Goal: Use online tool/utility: Utilize a website feature to perform a specific function

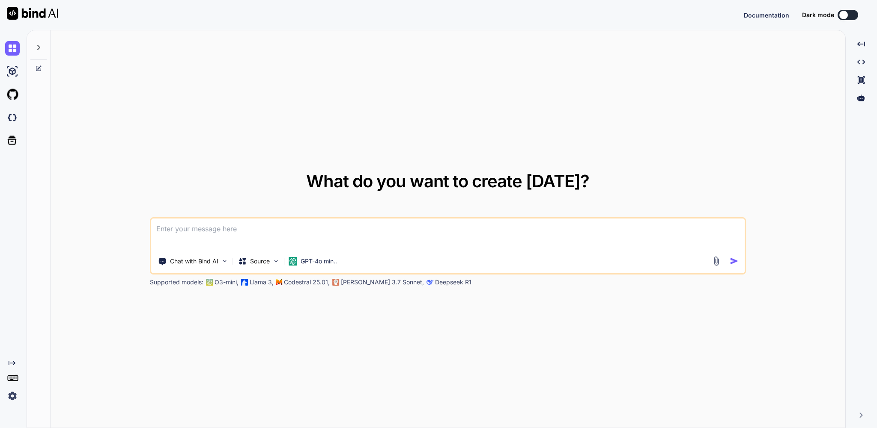
click at [37, 51] on icon at bounding box center [38, 47] width 7 height 7
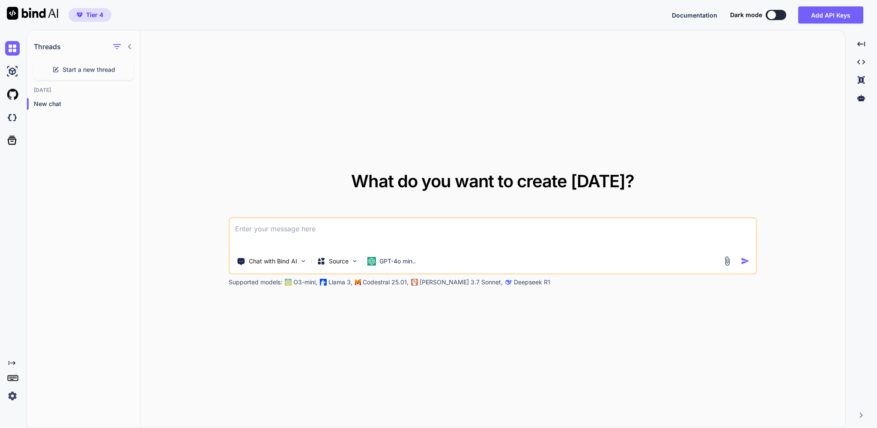
click at [131, 49] on icon at bounding box center [129, 46] width 7 height 7
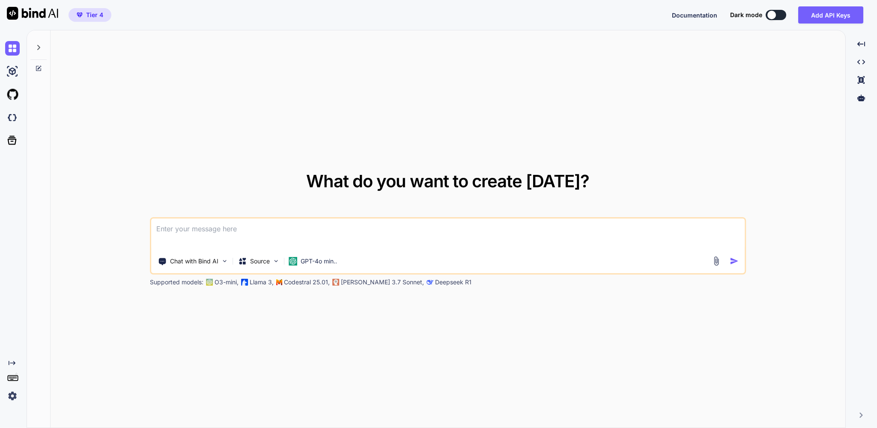
click at [31, 53] on div at bounding box center [38, 45] width 16 height 30
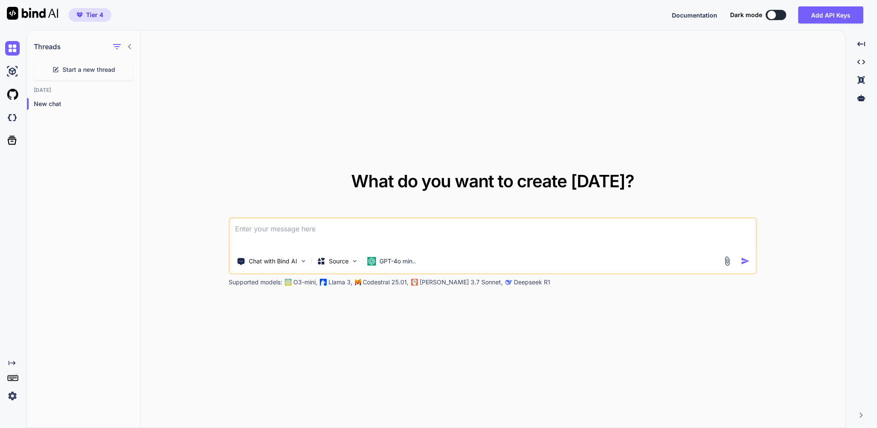
click at [76, 74] on span "Start a new thread" at bounding box center [88, 69] width 53 height 9
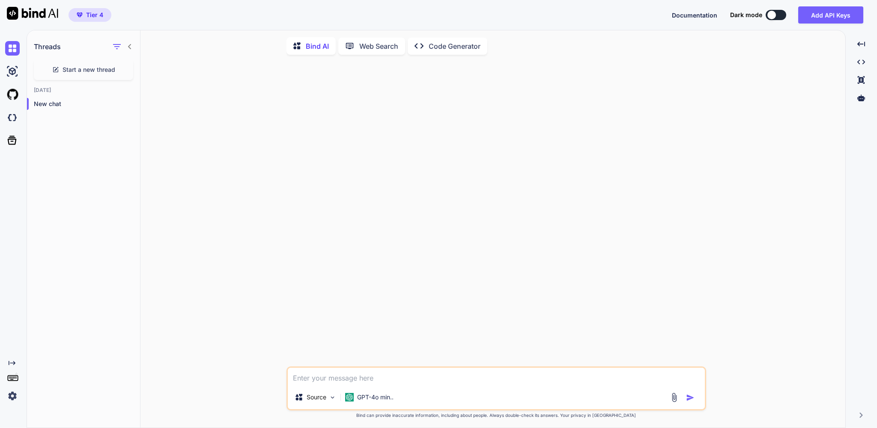
click at [471, 51] on p "Code Generator" at bounding box center [454, 46] width 52 height 10
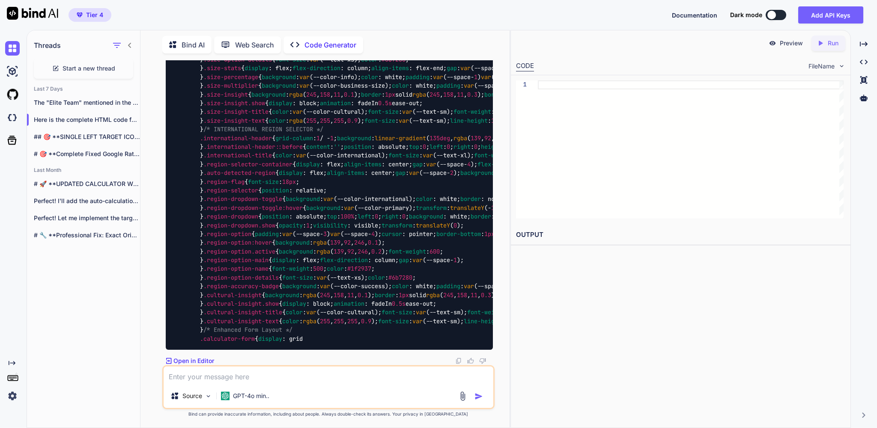
scroll to position [27919, 0]
click at [104, 69] on span "Start a new thread" at bounding box center [88, 68] width 53 height 9
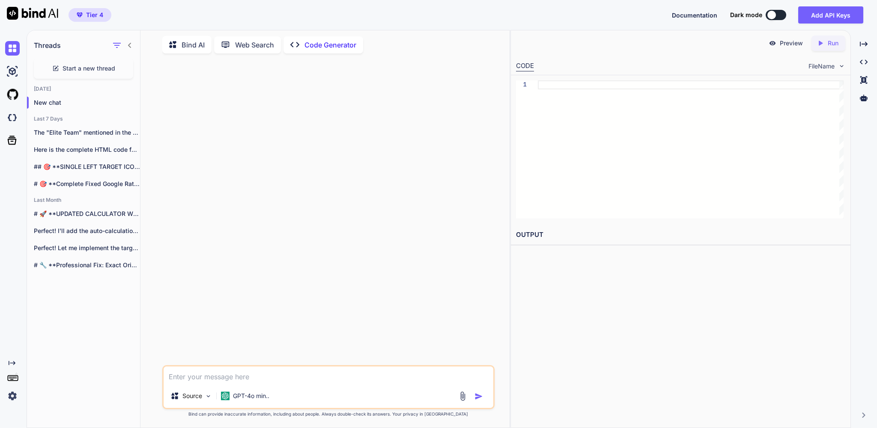
click at [197, 373] on textarea at bounding box center [327, 376] width 329 height 18
paste textarea "Generate an iOS Shortcut (compatible with iOS 18+) that: 1. Uses "Scan NFC Tag"…"
type textarea "x"
type textarea "Generate an iOS Shortcut (compatible with iOS 18+) that: 1. Uses "Scan NFC Tag"…"
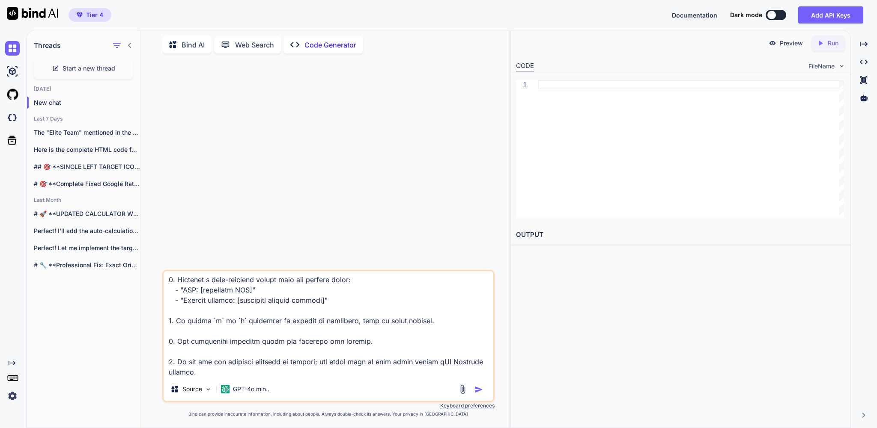
type textarea "x"
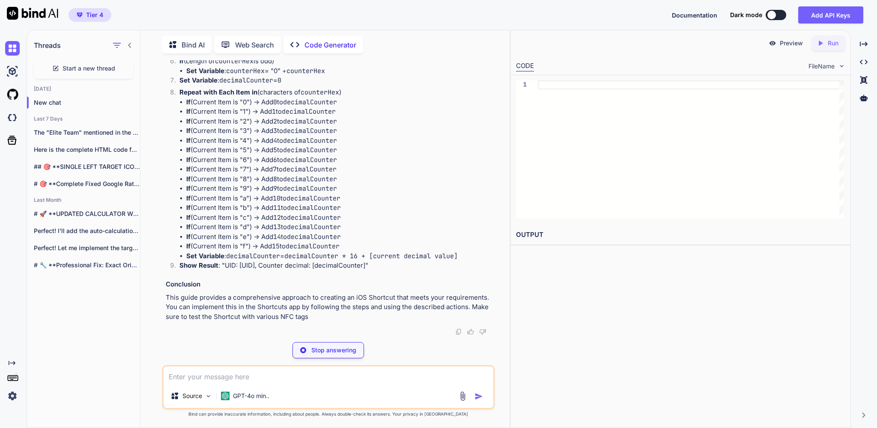
scroll to position [690, 0]
type textarea "x"
type textarea "Counter decimal: [decimalCounter value]"
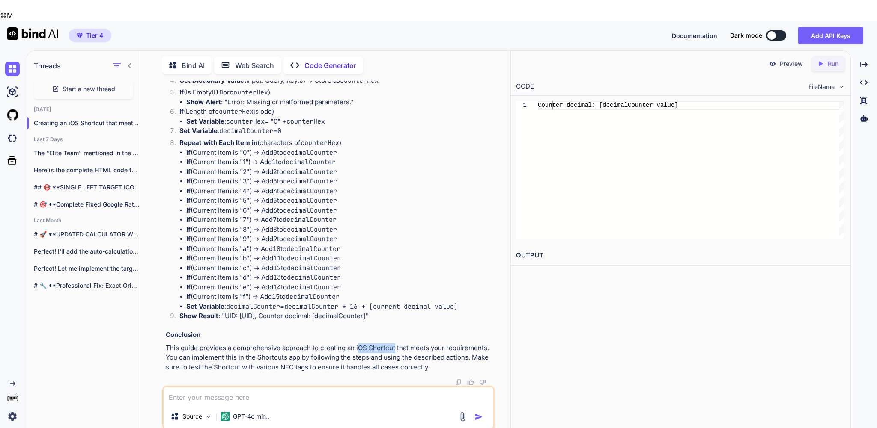
drag, startPoint x: 395, startPoint y: 322, endPoint x: 357, endPoint y: 321, distance: 38.1
click at [357, 344] on p "This guide provides a comprehensive approach to creating an iOS Shortcut that m…" at bounding box center [329, 358] width 327 height 29
copy p "OS Shortcut"
click at [267, 387] on textarea at bounding box center [327, 396] width 329 height 18
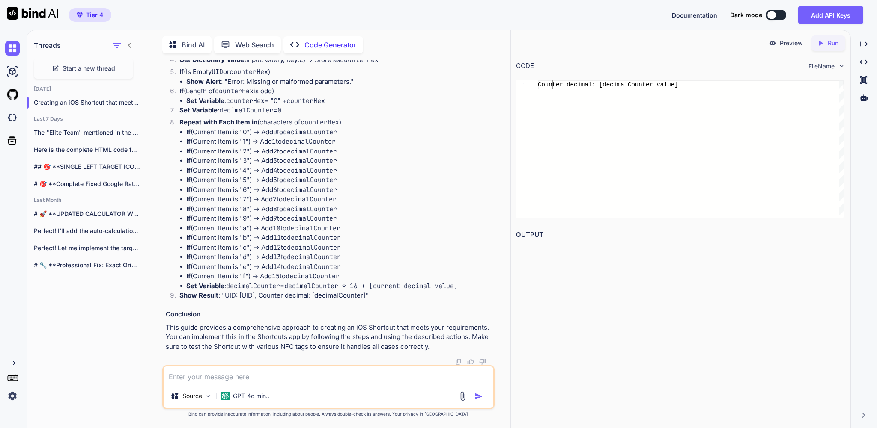
type textarea "x"
type textarea "c"
type textarea "x"
type textarea "ca"
type textarea "x"
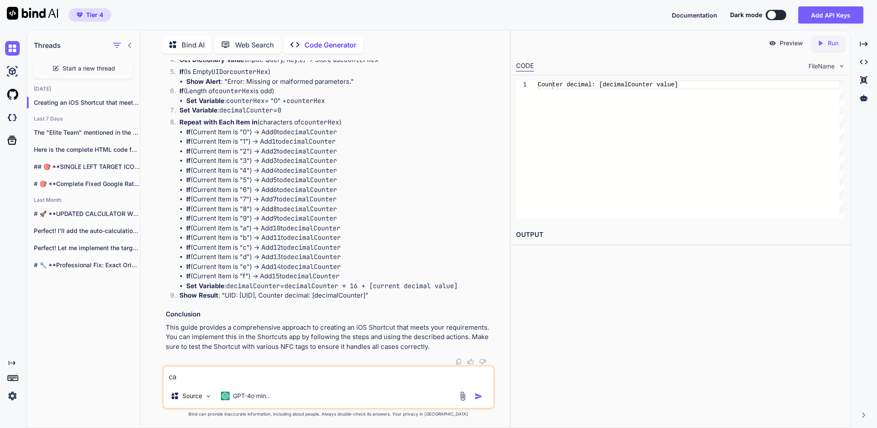
type textarea "can"
type textarea "x"
type textarea "can"
type textarea "x"
type textarea "can y"
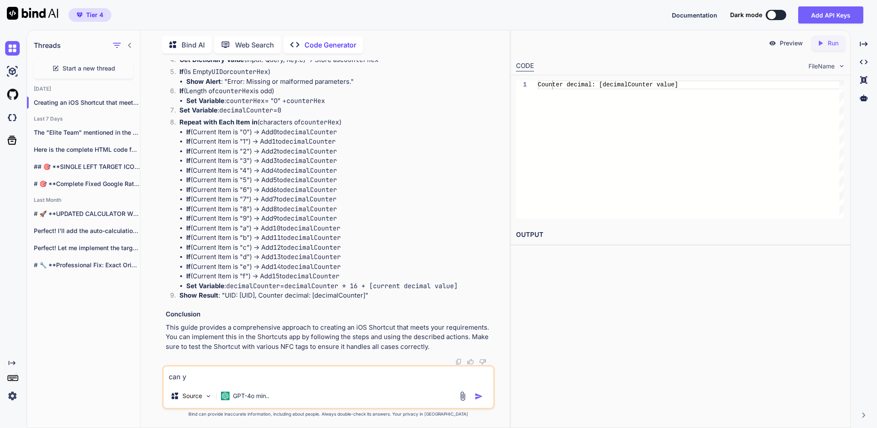
type textarea "x"
type textarea "can yo"
type textarea "x"
type textarea "can you"
type textarea "x"
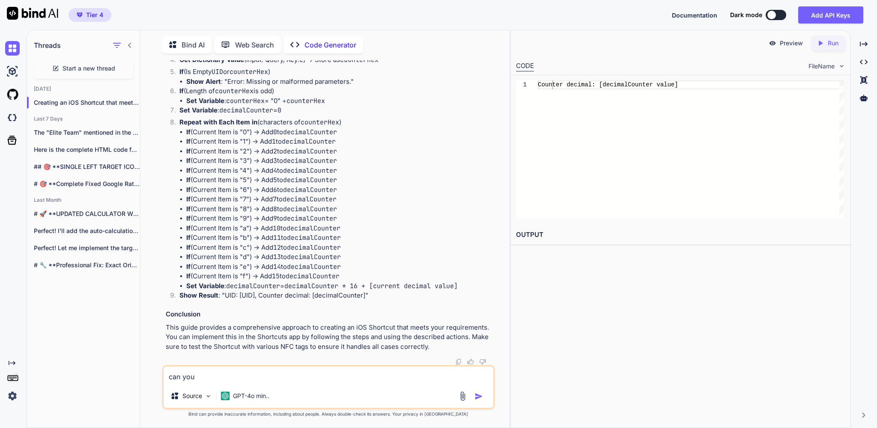
type textarea "can you"
type textarea "x"
type textarea "can you c"
type textarea "x"
type textarea "can you cr"
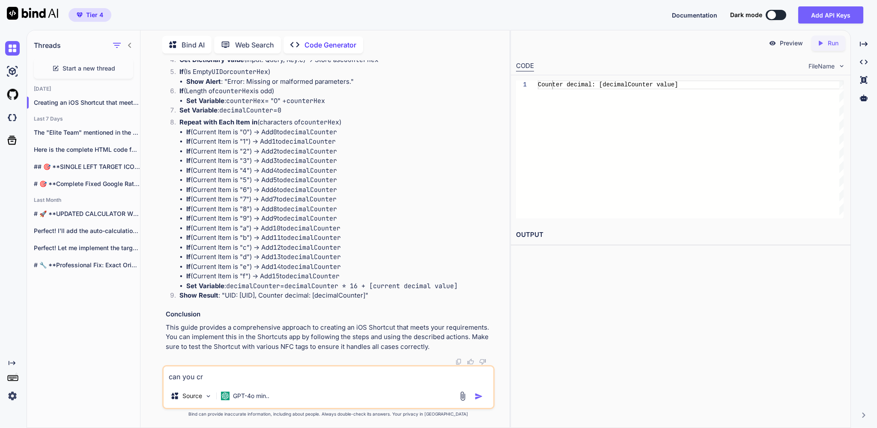
type textarea "x"
type textarea "can you cre"
type textarea "x"
type textarea "can you crea"
type textarea "x"
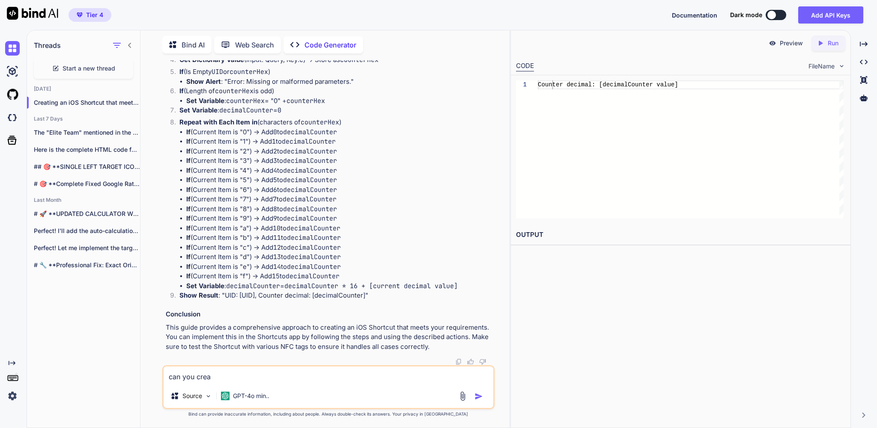
type textarea "can you creat"
type textarea "x"
type textarea "can you create"
type textarea "x"
type textarea "can you create"
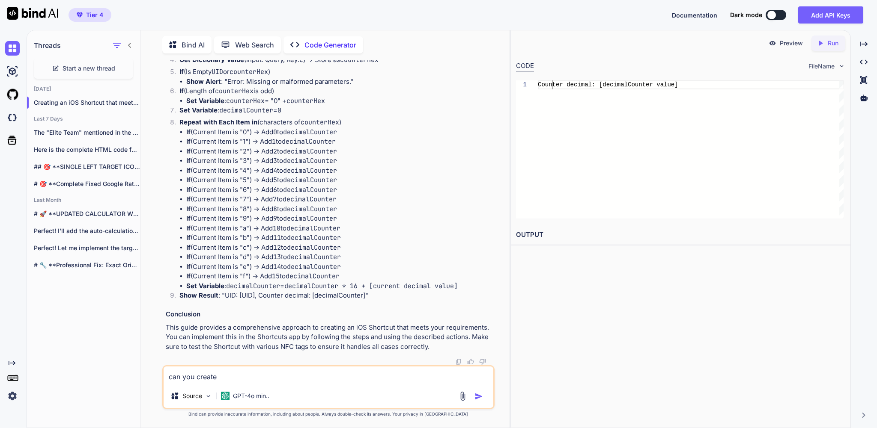
type textarea "x"
type textarea "can you create t"
type textarea "x"
type textarea "can you create th"
type textarea "x"
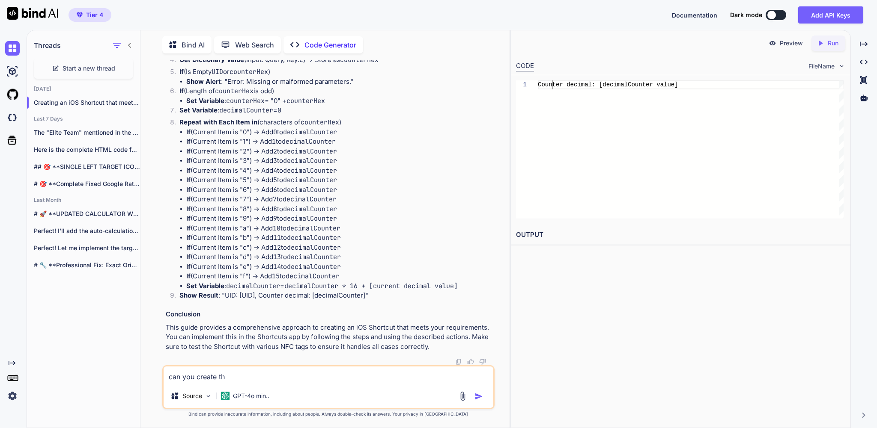
type textarea "can you create tha"
type textarea "x"
type textarea "can you create that"
type textarea "x"
type textarea "can you create that"
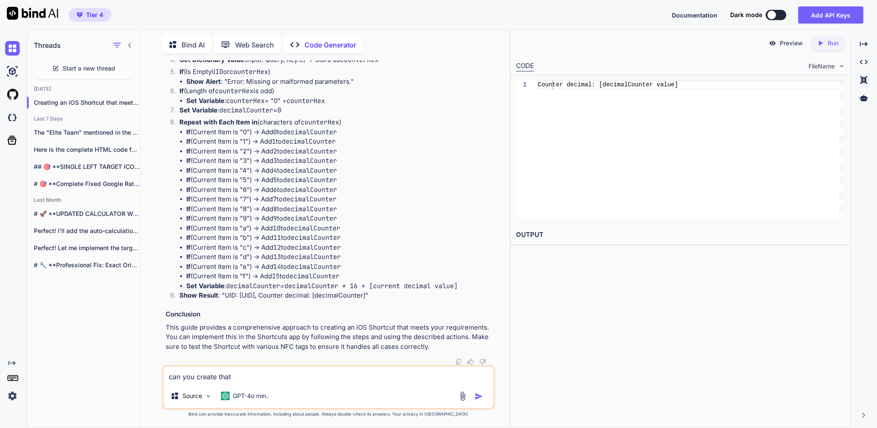
paste textarea "OS Shortcut"
type textarea "x"
type textarea "can you create that OS Shortcut"
click at [243, 371] on textarea "can you create that OS Shortcut" at bounding box center [327, 376] width 329 height 18
type textarea "x"
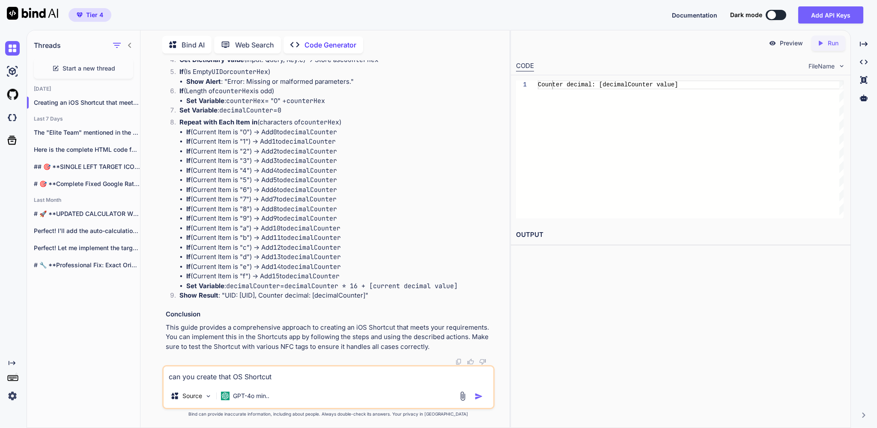
type textarea "can you create that IOS Shortcut"
click at [304, 373] on textarea "can you create that IOS Shortcut" at bounding box center [327, 376] width 329 height 18
type textarea "x"
type textarea "can you create that IOS Shortcut"
type textarea "x"
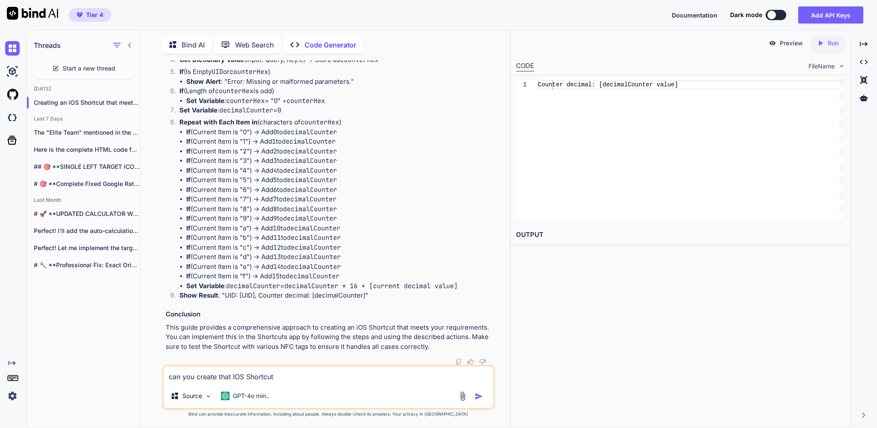
type textarea "can you create that IOS Shortcut f"
type textarea "x"
type textarea "can you create that IOS Shortcut fo"
type textarea "x"
type textarea "can you create that IOS Shortcut for"
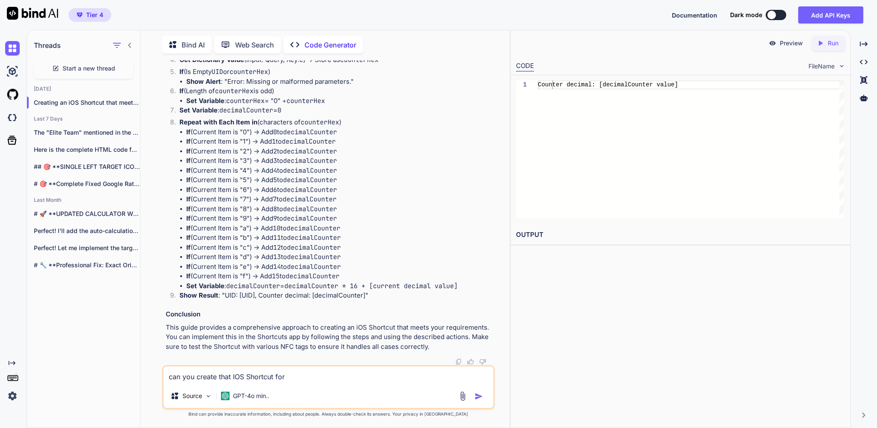
type textarea "x"
type textarea "can you create that IOS Shortcut for"
type textarea "x"
type textarea "can you create that IOS Shortcut for m"
type textarea "x"
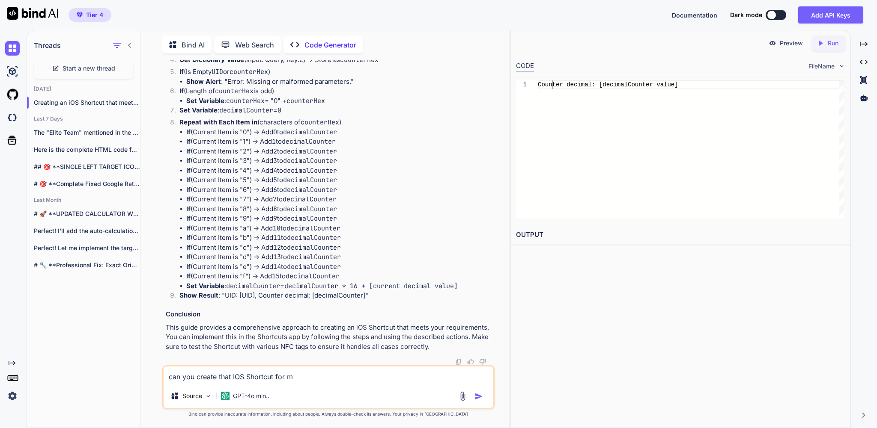
type textarea "can you create that IOS Shortcut for me"
type textarea "x"
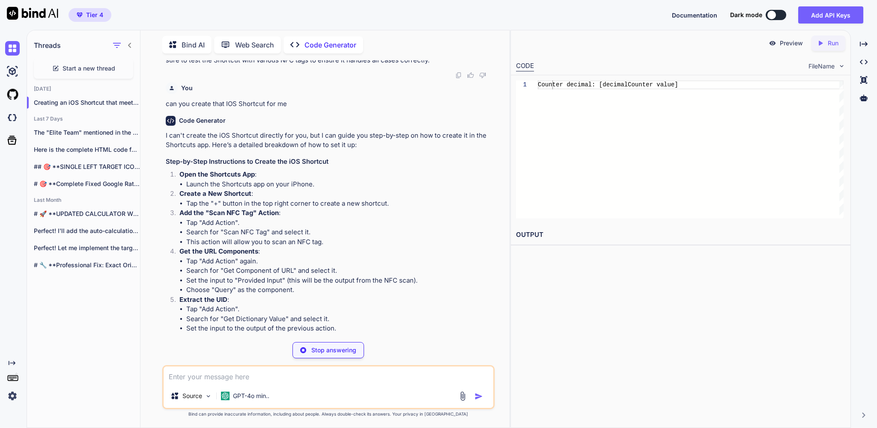
scroll to position [951, 0]
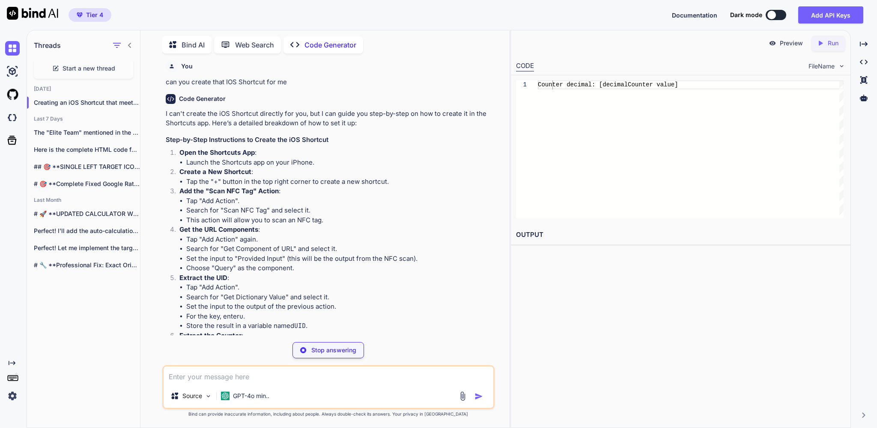
type textarea "x"
type textarea "Counter decimal: [decimalCounter]"
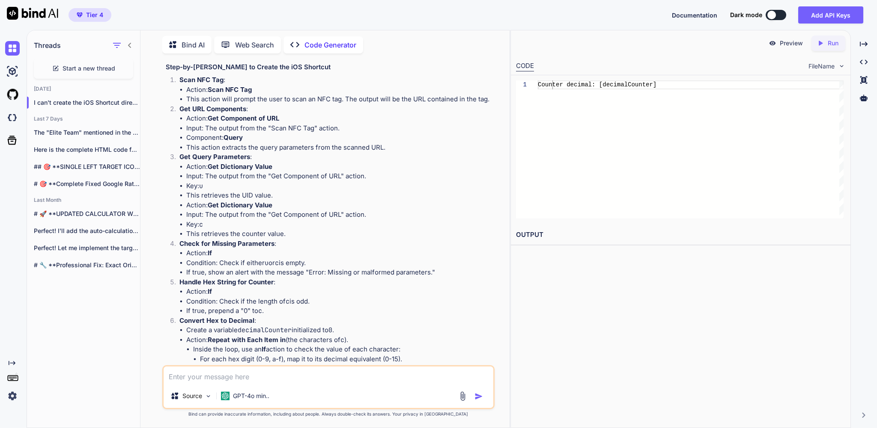
scroll to position [175, 0]
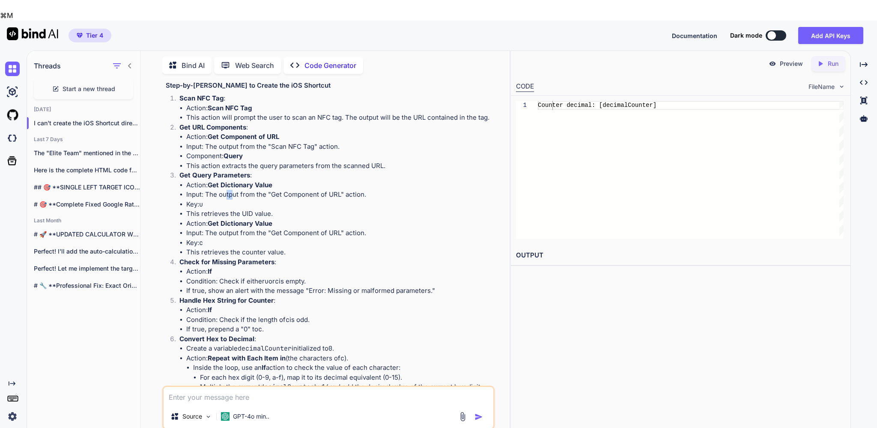
drag, startPoint x: 229, startPoint y: 200, endPoint x: 235, endPoint y: 199, distance: 6.9
click at [235, 199] on p "Input: The output from the "Get Component of URL" action." at bounding box center [339, 195] width 306 height 10
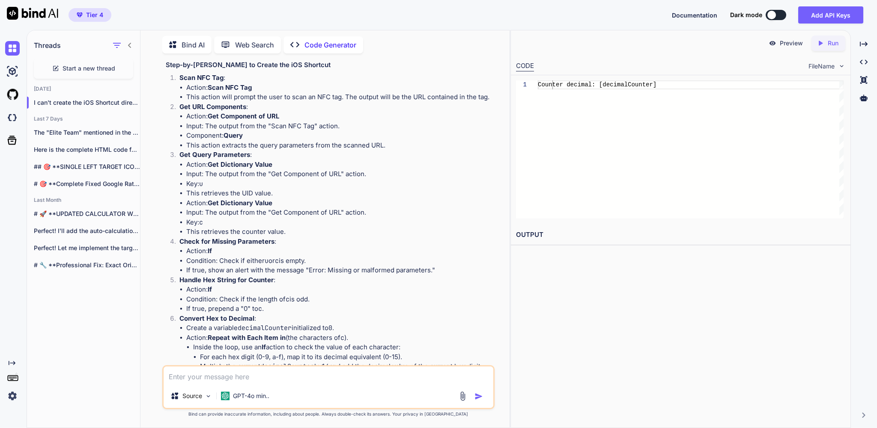
click at [272, 179] on p "Input: The output from the "Get Component of URL" action." at bounding box center [339, 174] width 306 height 10
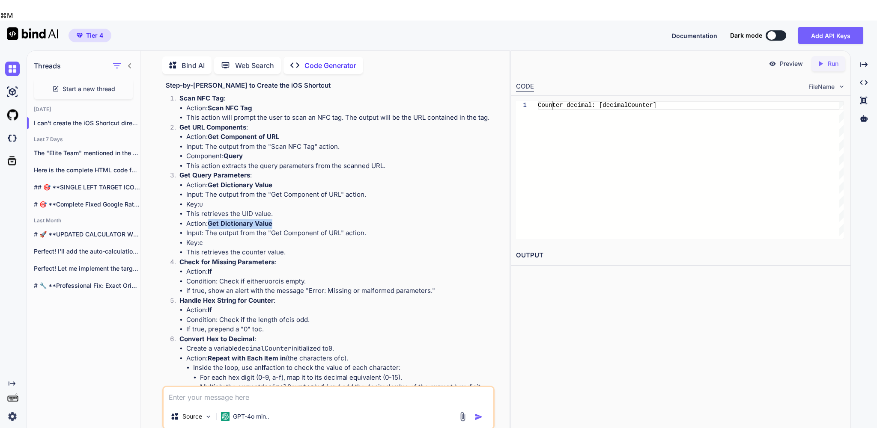
drag, startPoint x: 212, startPoint y: 227, endPoint x: 279, endPoint y: 228, distance: 67.2
click at [279, 228] on p "Action: Get Dictionary Value" at bounding box center [339, 224] width 306 height 10
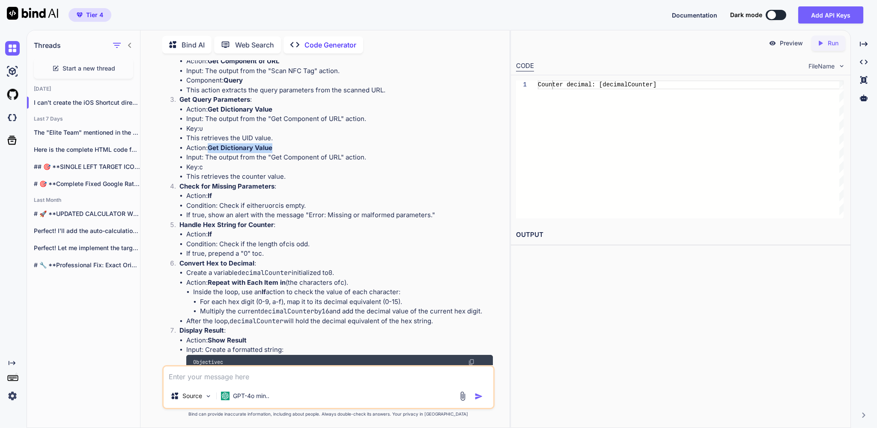
scroll to position [230, 0]
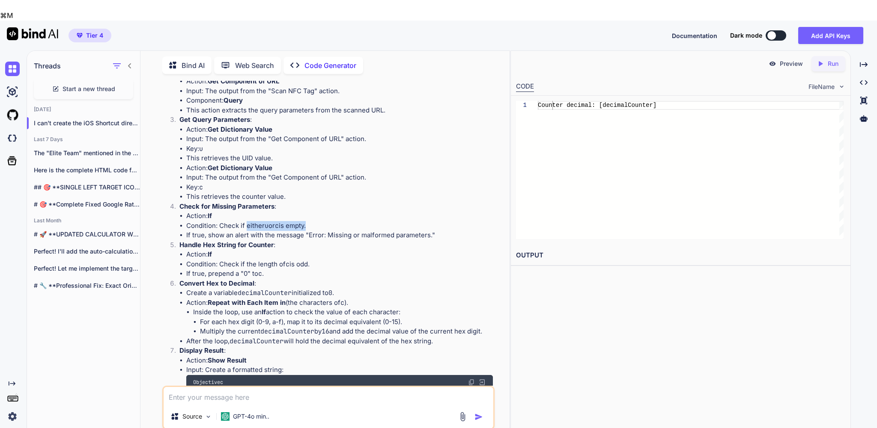
drag, startPoint x: 251, startPoint y: 231, endPoint x: 314, endPoint y: 232, distance: 62.9
click at [314, 231] on li "Condition: Check if either u or c is empty." at bounding box center [339, 226] width 306 height 10
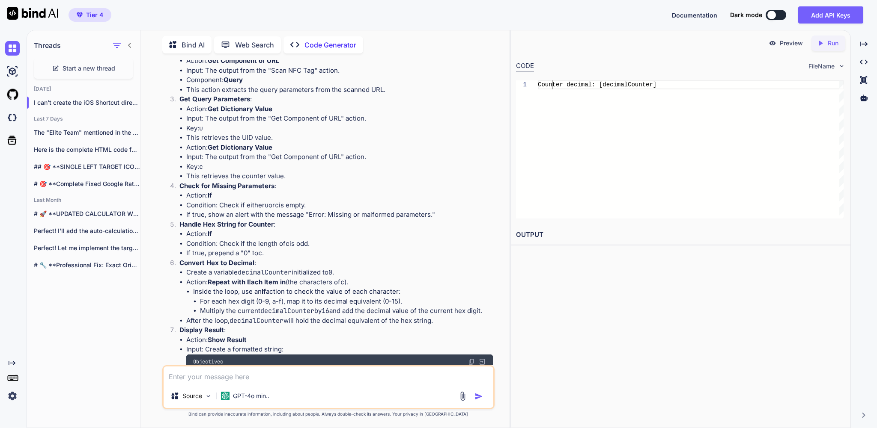
click at [244, 239] on li "Action: If" at bounding box center [339, 234] width 306 height 10
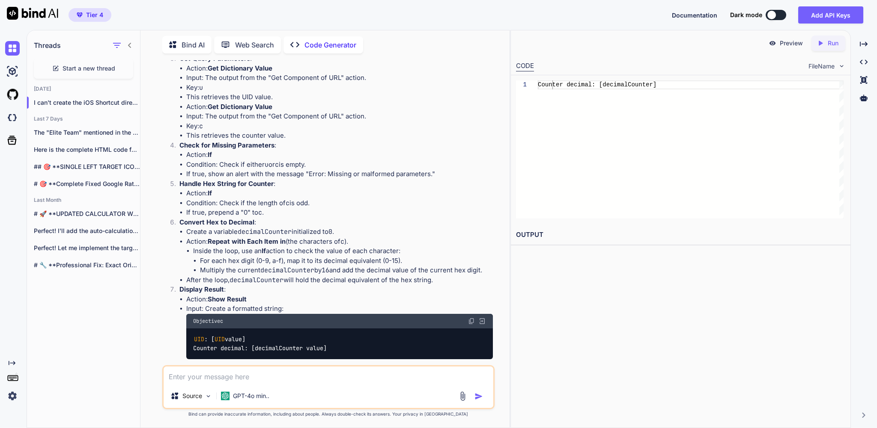
scroll to position [281, 0]
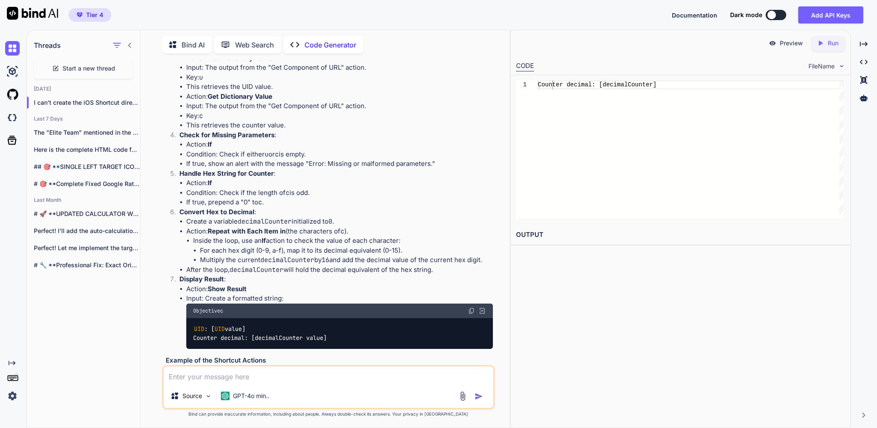
click at [256, 188] on li "Action: If" at bounding box center [339, 183] width 306 height 10
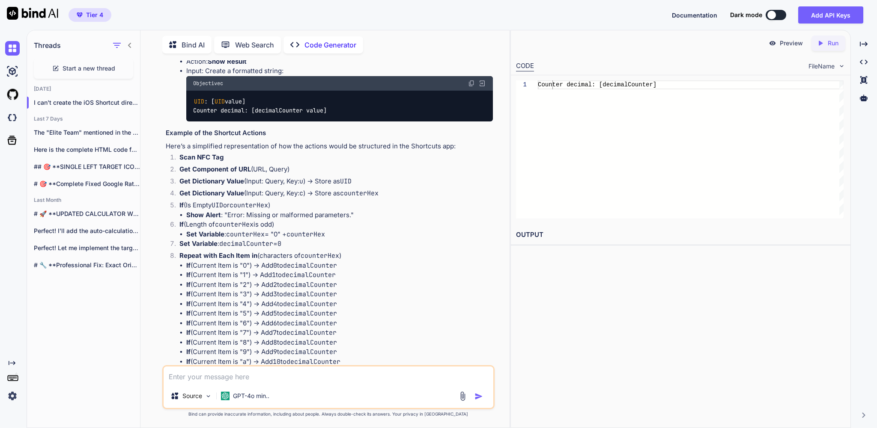
scroll to position [523, 0]
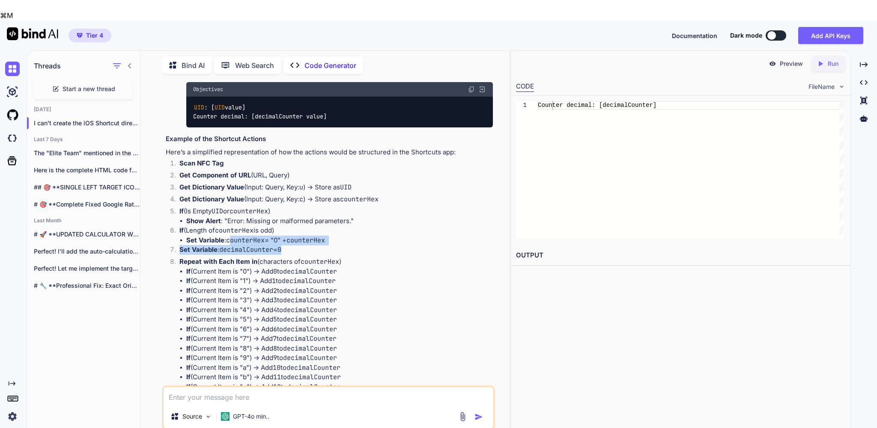
drag, startPoint x: 236, startPoint y: 261, endPoint x: 313, endPoint y: 265, distance: 76.7
click at [313, 265] on ol "Scan NFC Tag Get Component of URL (URL, Query) Get Dictionary Value (Input: Que…" at bounding box center [329, 301] width 327 height 284
click at [375, 245] on li "If (Length of counterHex is odd) Set Variable : counterHex = "0" + counterHex" at bounding box center [332, 235] width 320 height 19
drag, startPoint x: 234, startPoint y: 259, endPoint x: 297, endPoint y: 262, distance: 63.4
click at [297, 246] on li "Set Variable : counterHex = "0" + counterHex" at bounding box center [339, 241] width 306 height 10
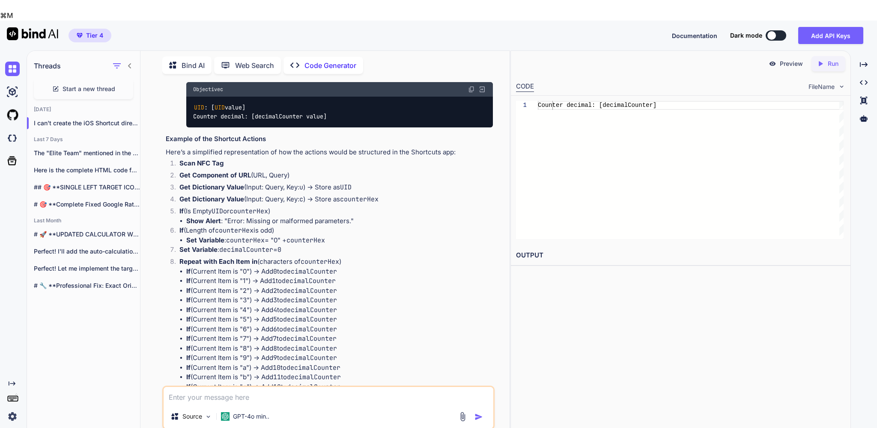
click at [325, 245] on code "counterHex" at bounding box center [305, 240] width 39 height 9
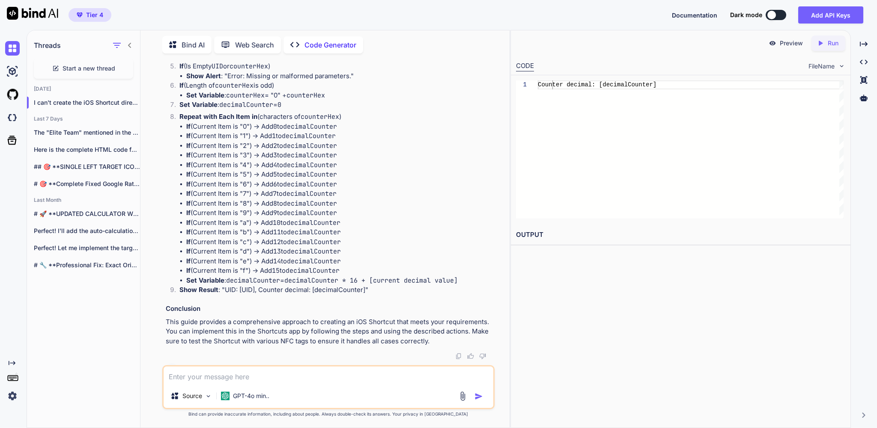
scroll to position [645, 0]
